Goal: Participate in discussion: Engage in conversation with other users on a specific topic

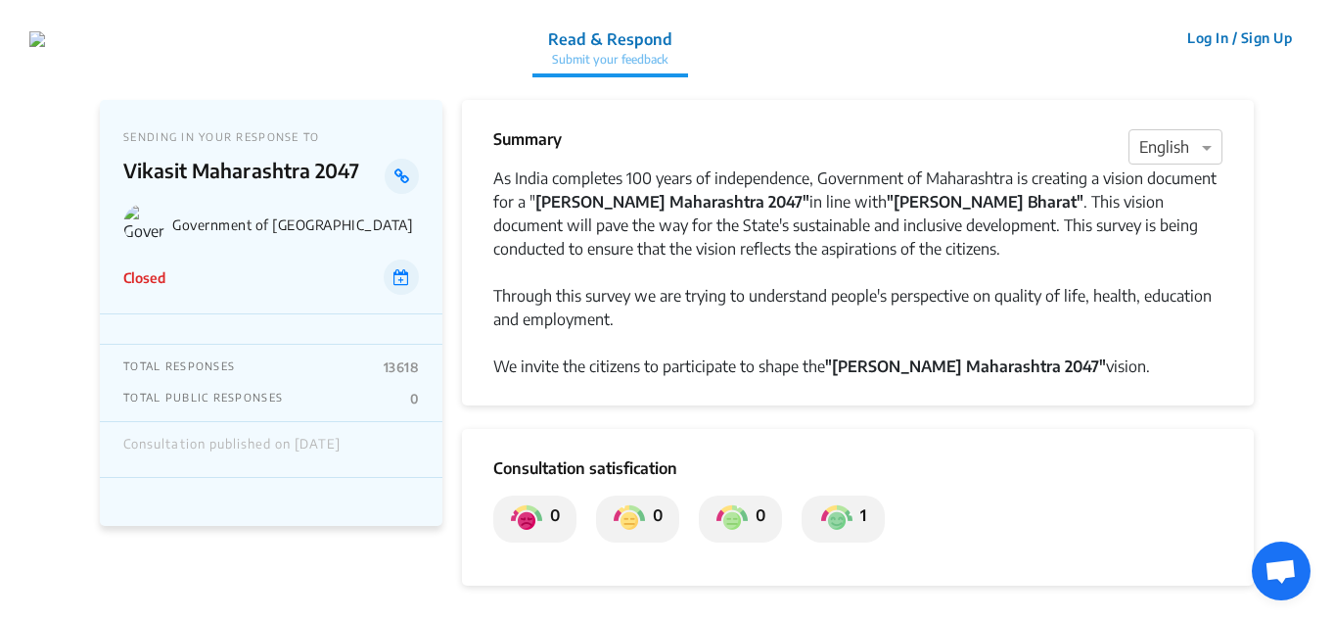
click at [611, 46] on p "Read & Respond" at bounding box center [610, 38] width 124 height 23
click at [643, 225] on div "As India completes 100 years of independence, Government of Maharashtra is crea…" at bounding box center [857, 213] width 729 height 94
click at [883, 368] on strong ""[PERSON_NAME] Maharashtra 2047"" at bounding box center [965, 366] width 281 height 20
click at [518, 508] on img at bounding box center [526, 518] width 31 height 31
click at [625, 518] on img at bounding box center [629, 518] width 31 height 31
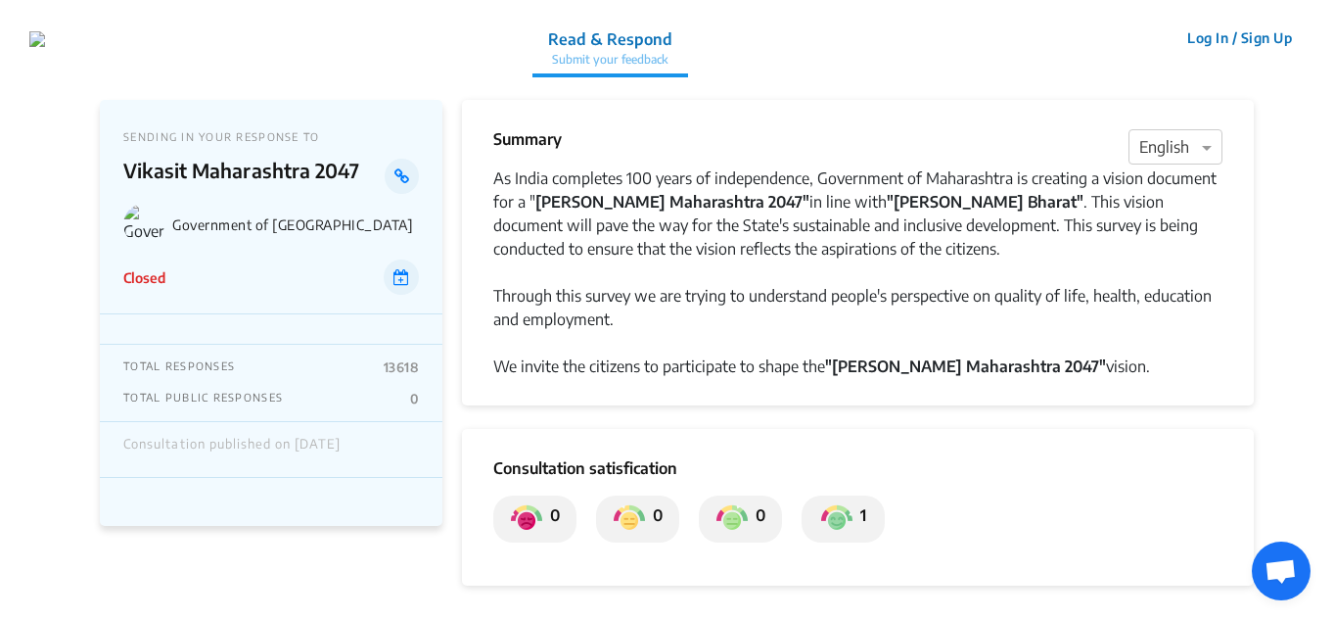
click at [231, 281] on div "Closed" at bounding box center [271, 276] width 296 height 35
drag, startPoint x: 120, startPoint y: 267, endPoint x: 170, endPoint y: 238, distance: 57.9
click at [121, 266] on div "SENDING IN YOUR RESPONSE TO [PERSON_NAME] [GEOGRAPHIC_DATA] 2047 Government of …" at bounding box center [271, 207] width 343 height 214
click at [175, 227] on p "Government of [GEOGRAPHIC_DATA]" at bounding box center [295, 224] width 247 height 17
click at [184, 174] on p "Vikasit Maharashtra 2047" at bounding box center [253, 176] width 261 height 35
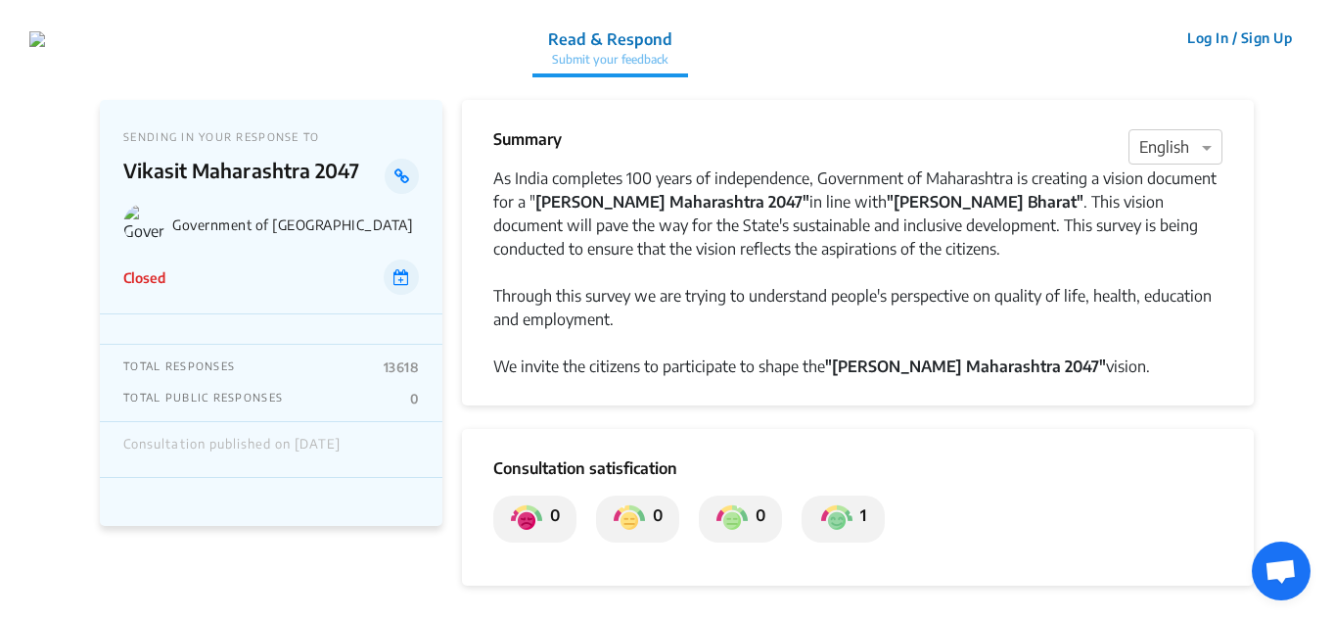
click at [186, 134] on p "SENDING IN YOUR RESPONSE TO" at bounding box center [271, 136] width 296 height 13
click at [401, 184] on link at bounding box center [402, 176] width 34 height 35
click at [23, 259] on app-consultation-profile "SENDING IN YOUR RESPONSE TO Vikasit Maharashtra 2047 Government of Maharashtra …" at bounding box center [667, 564] width 1334 height 978
click at [1271, 578] on span "Open chat" at bounding box center [1281, 572] width 32 height 27
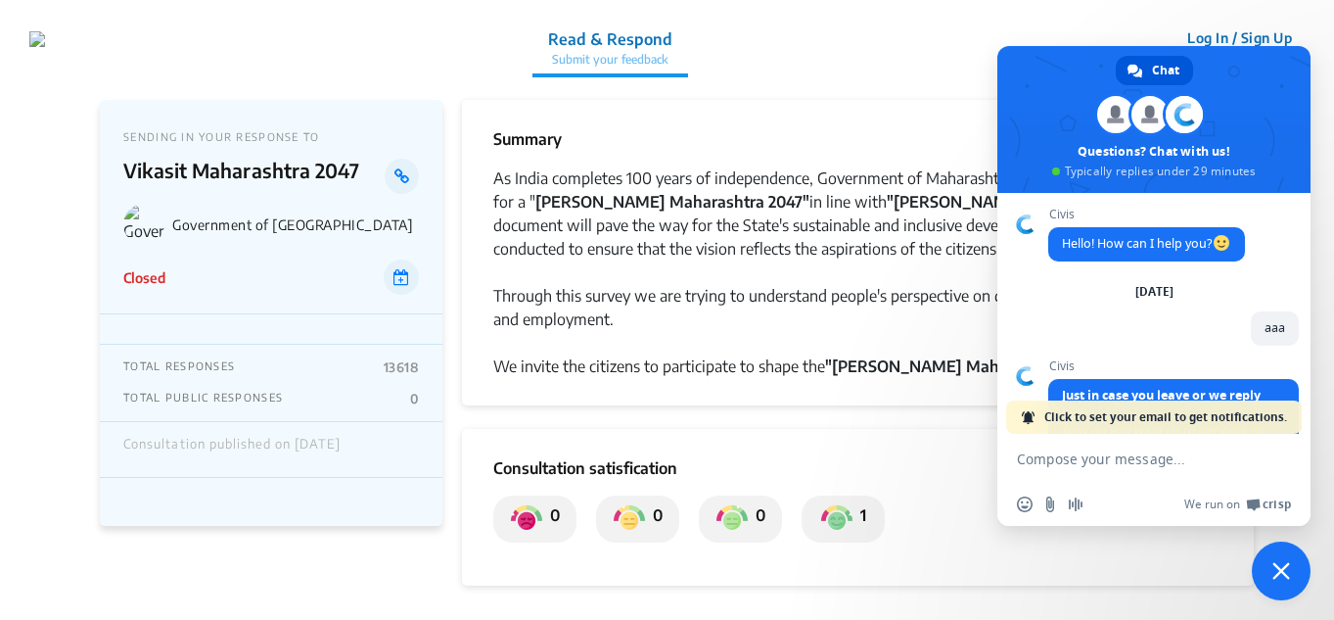
scroll to position [130, 0]
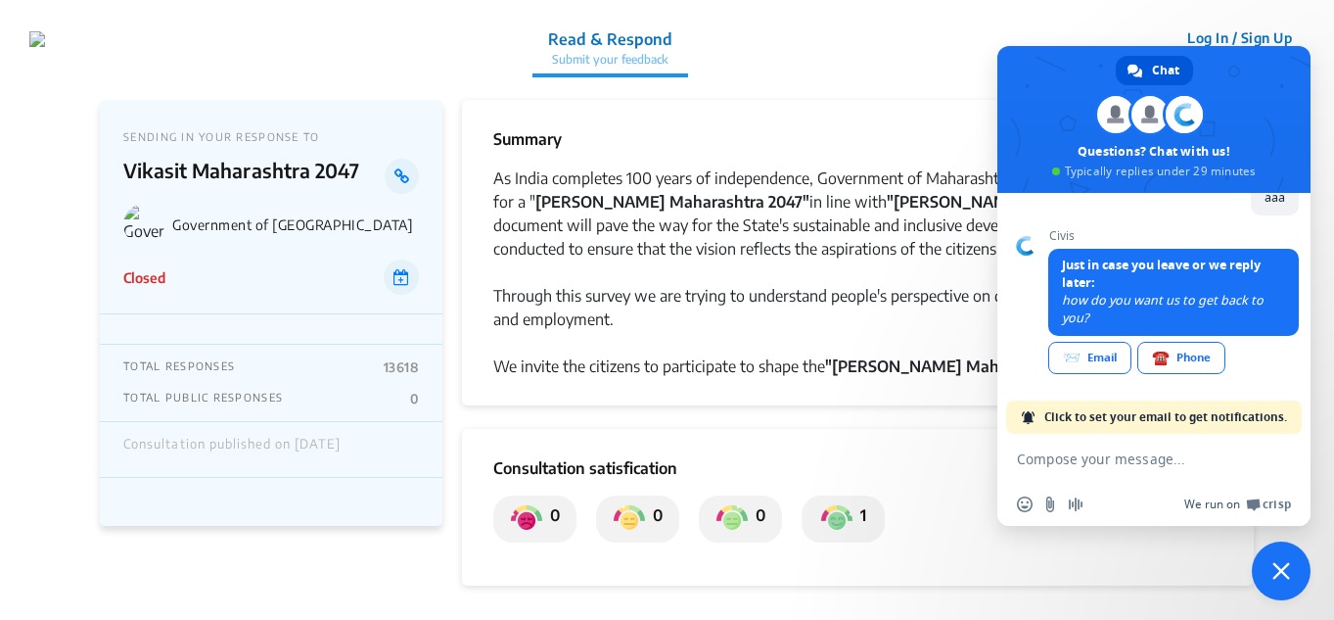
click at [1276, 500] on span "Crisp" at bounding box center [1277, 504] width 28 height 16
